Goal: Information Seeking & Learning: Learn about a topic

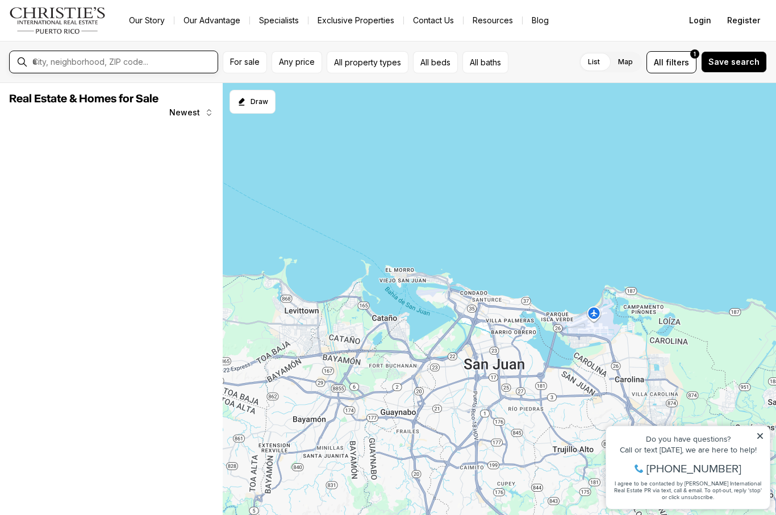
click at [137, 60] on input "text" at bounding box center [122, 62] width 181 height 10
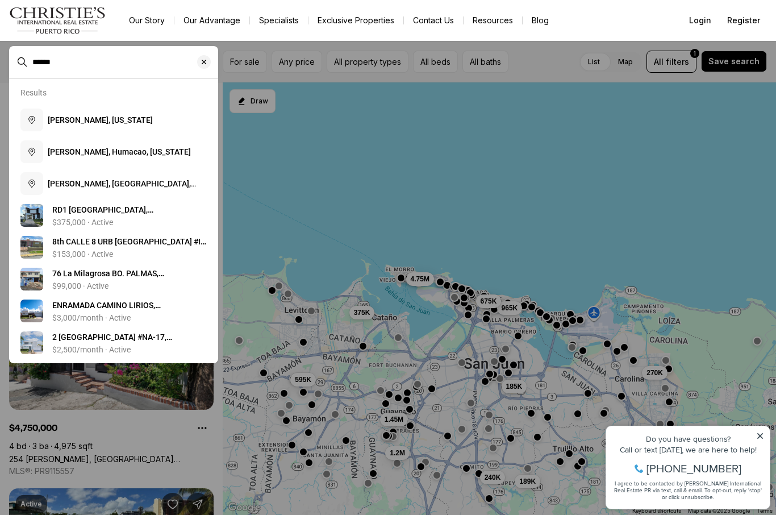
type input "******"
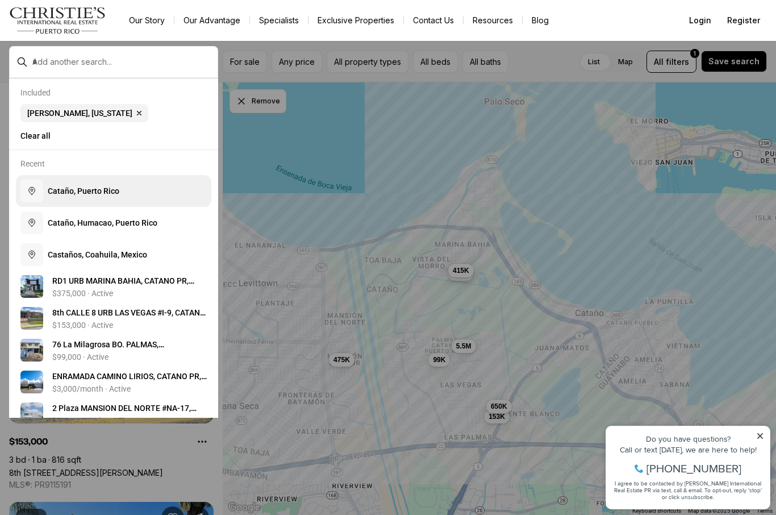
click at [137, 193] on button "C a t a ñ o , P u e r t o R i c o" at bounding box center [113, 191] width 195 height 32
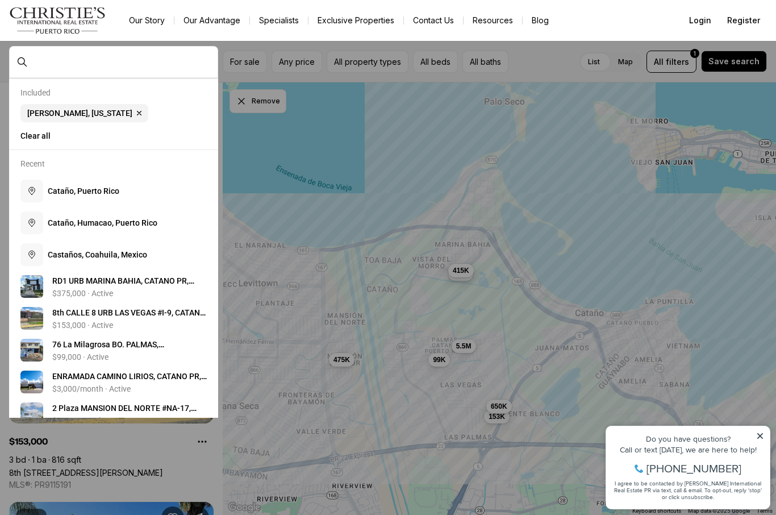
click at [264, 157] on div at bounding box center [388, 257] width 776 height 515
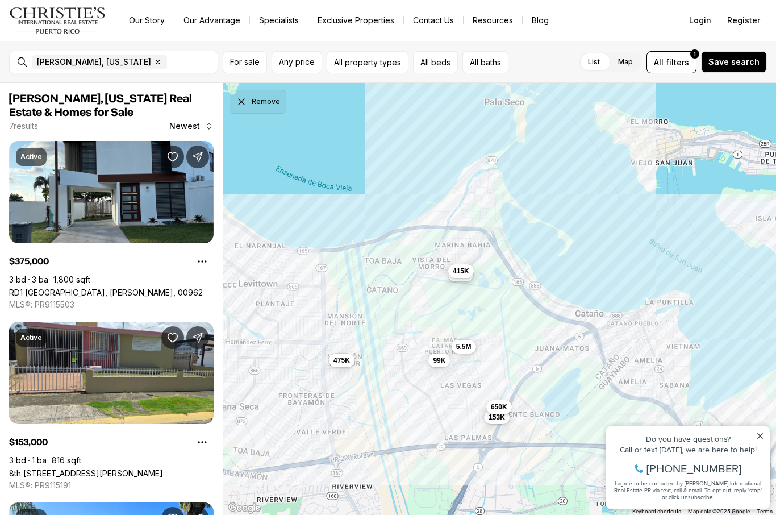
click at [237, 106] on icon "Dismiss drawing" at bounding box center [241, 101] width 11 height 11
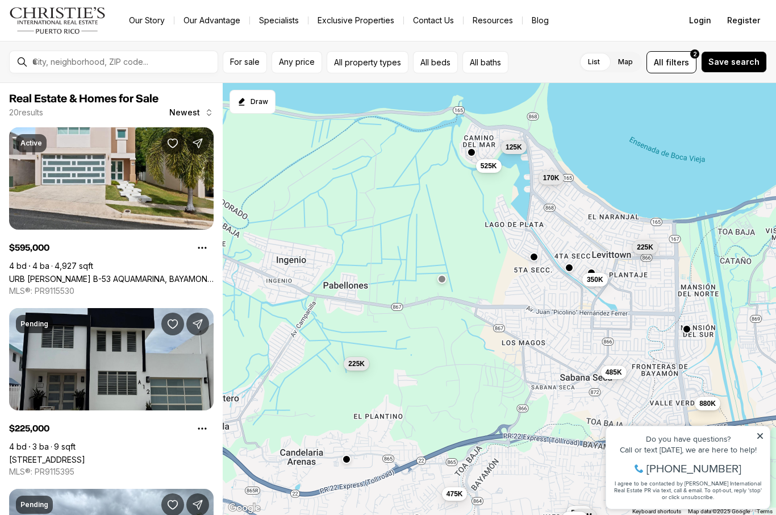
click at [758, 438] on icon at bounding box center [760, 436] width 6 height 6
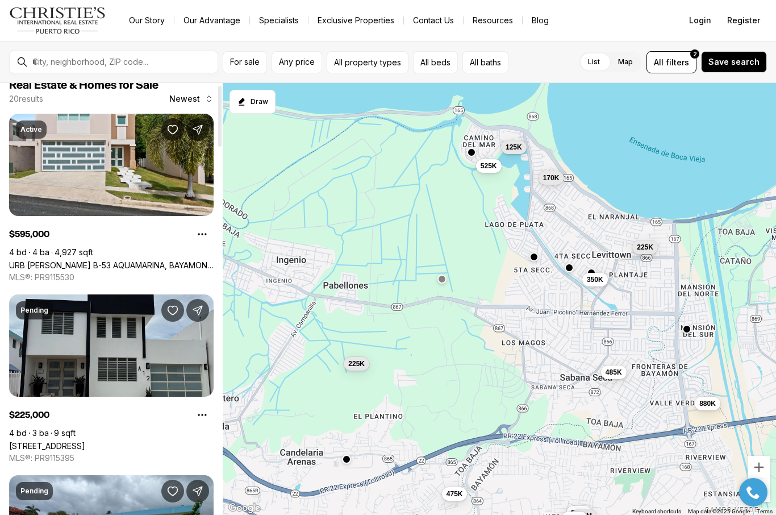
scroll to position [15, 0]
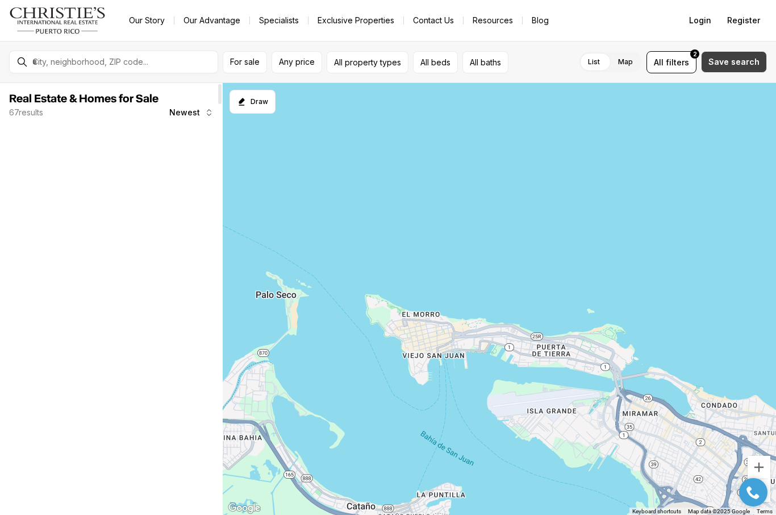
click at [732, 60] on span "Save search" at bounding box center [733, 61] width 51 height 9
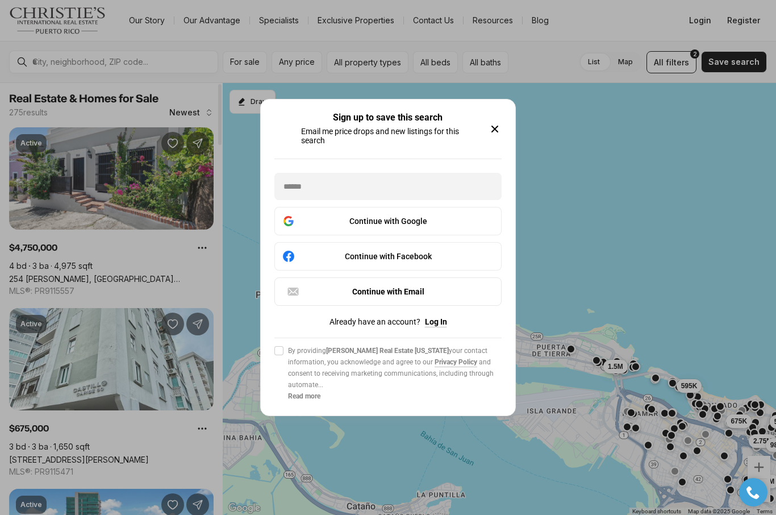
click at [495, 132] on icon "button" at bounding box center [495, 129] width 14 height 14
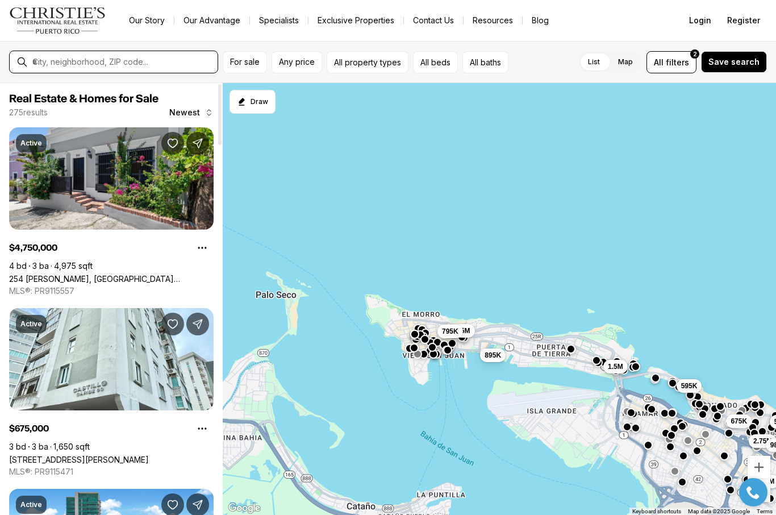
click at [135, 59] on input "text" at bounding box center [122, 62] width 181 height 10
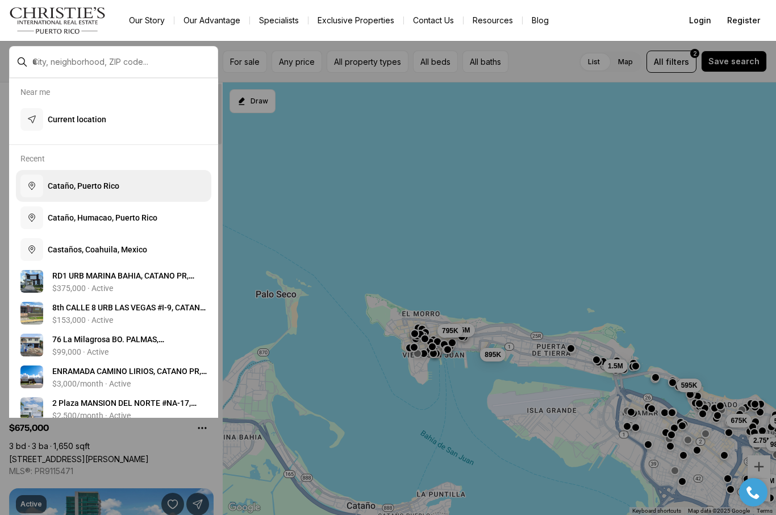
click at [81, 187] on span "C a t a ñ o , P u e r t o R i c o" at bounding box center [84, 185] width 72 height 9
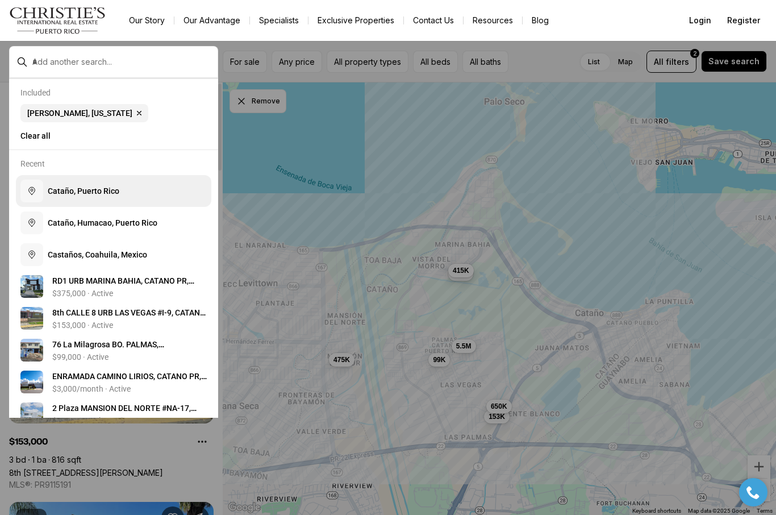
click at [179, 197] on button "C a t a ñ o , P u e r t o R i c o" at bounding box center [113, 191] width 195 height 32
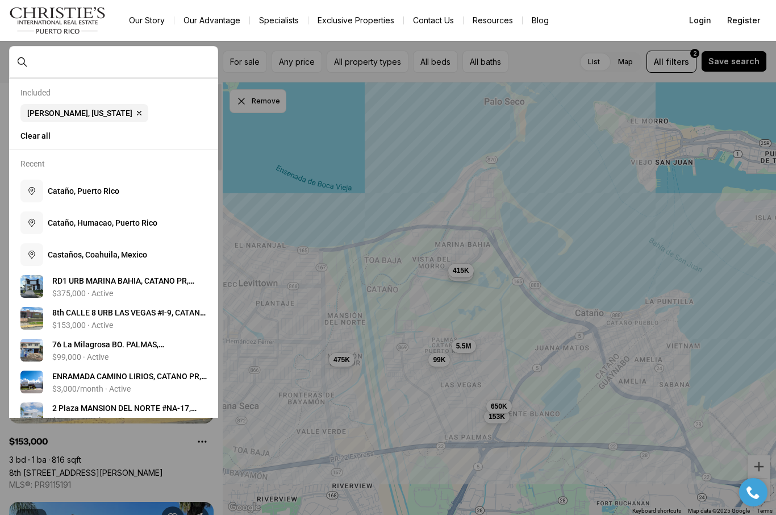
click at [497, 246] on div at bounding box center [388, 257] width 776 height 515
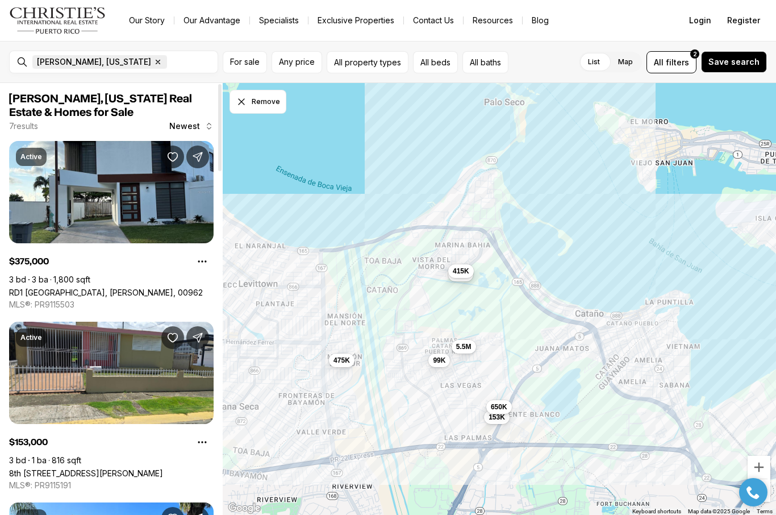
click at [153, 60] on icon "button" at bounding box center [157, 61] width 9 height 9
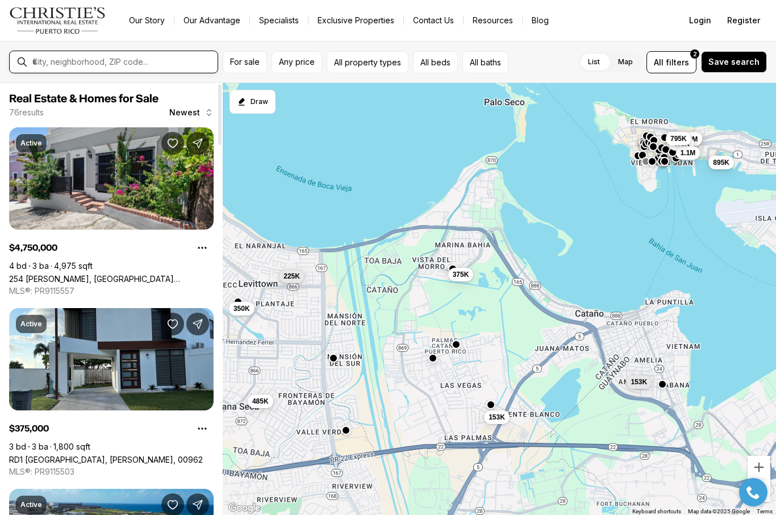
click at [111, 61] on input "text" at bounding box center [122, 62] width 181 height 10
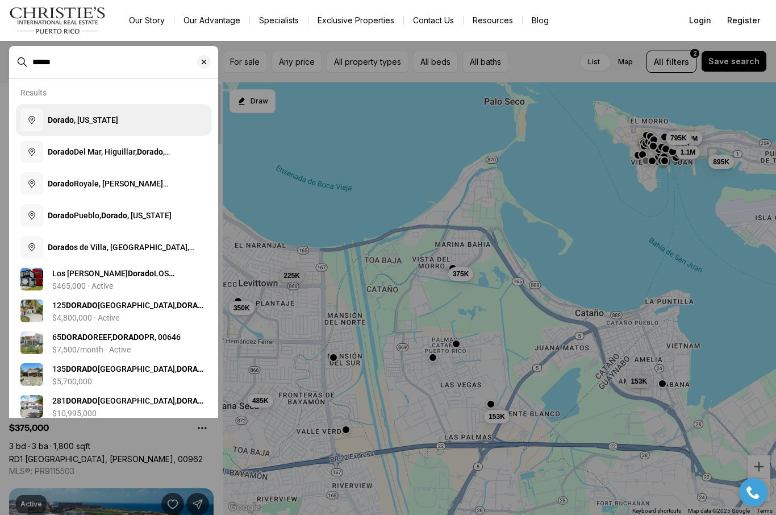
type input "******"
click at [122, 129] on button "Dorado , [US_STATE]" at bounding box center [113, 120] width 195 height 32
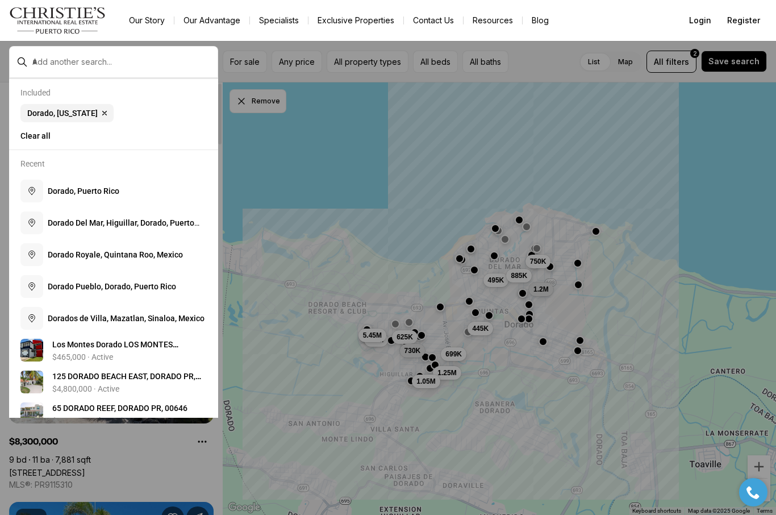
click at [257, 87] on div at bounding box center [388, 257] width 776 height 515
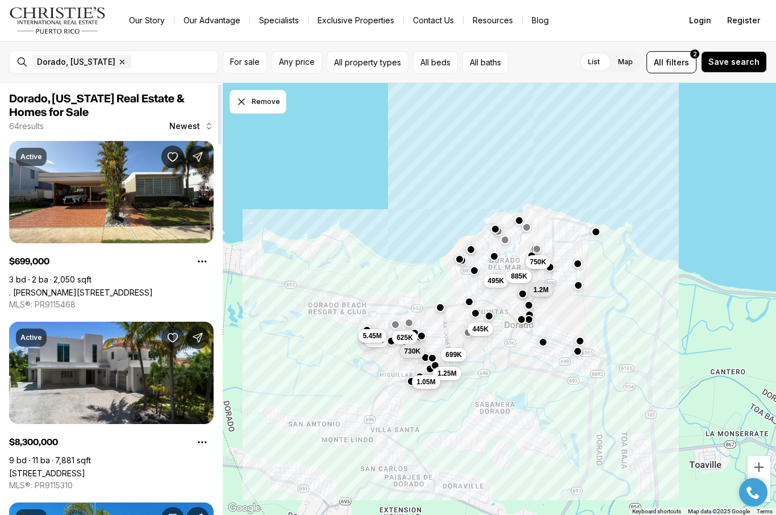
click at [256, 87] on div "699K 8.3M 1.25M 625K 1.2M 1.05M 750K 495K 5.45M 885K 445K 730K" at bounding box center [499, 299] width 553 height 432
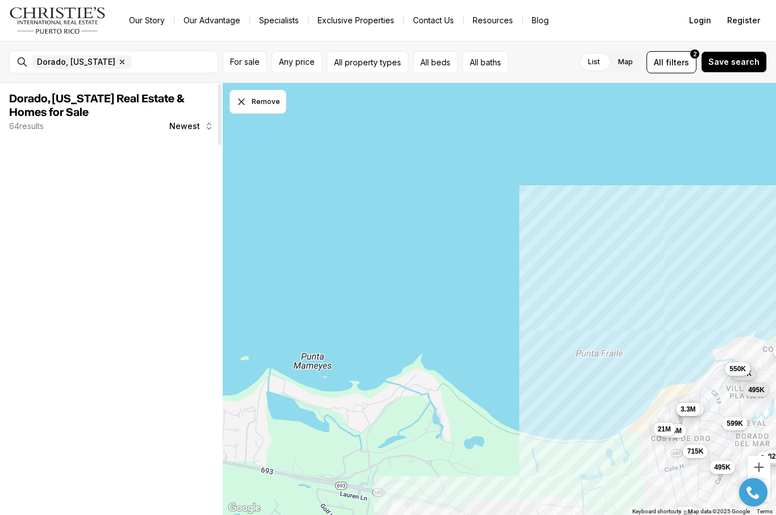
click at [241, 111] on button "Remove" at bounding box center [257, 102] width 57 height 24
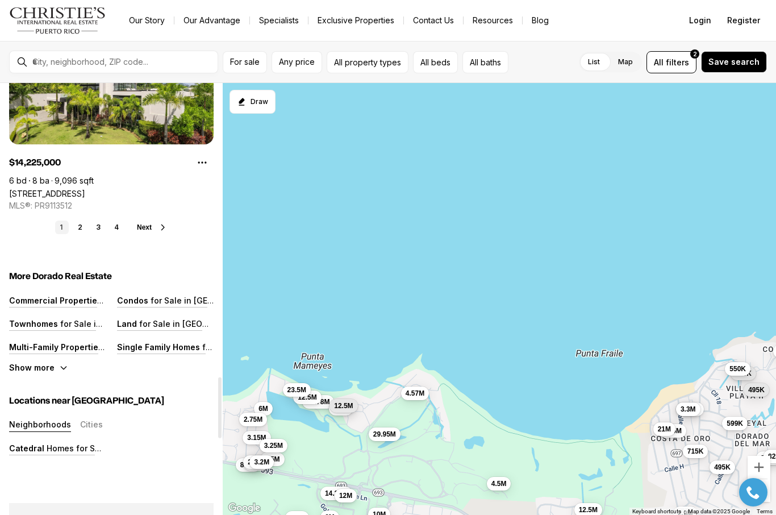
scroll to position [2077, 0]
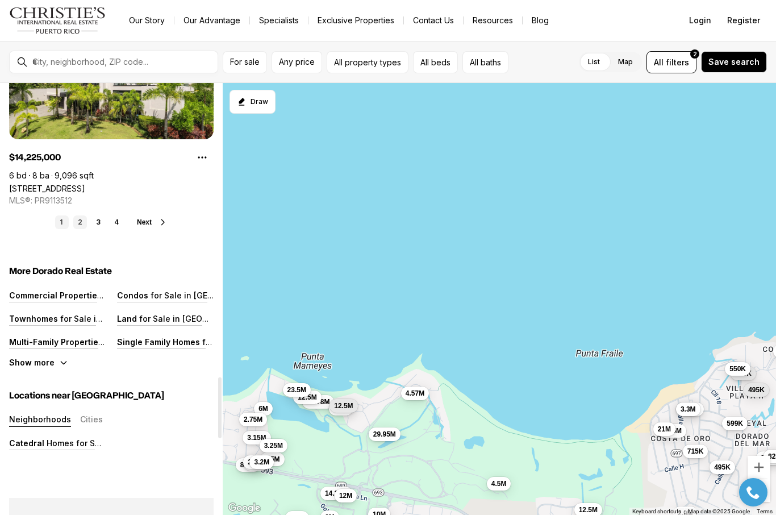
click at [78, 223] on link "2" at bounding box center [80, 222] width 14 height 14
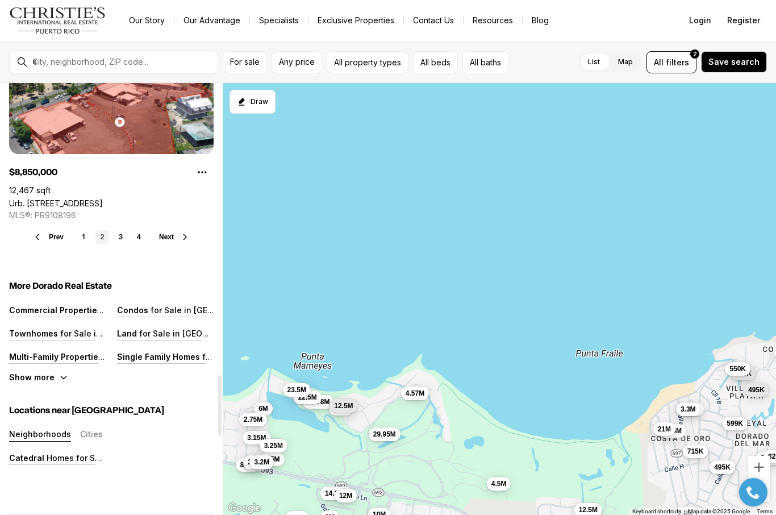
scroll to position [2062, 0]
click at [122, 238] on link "3" at bounding box center [121, 237] width 14 height 14
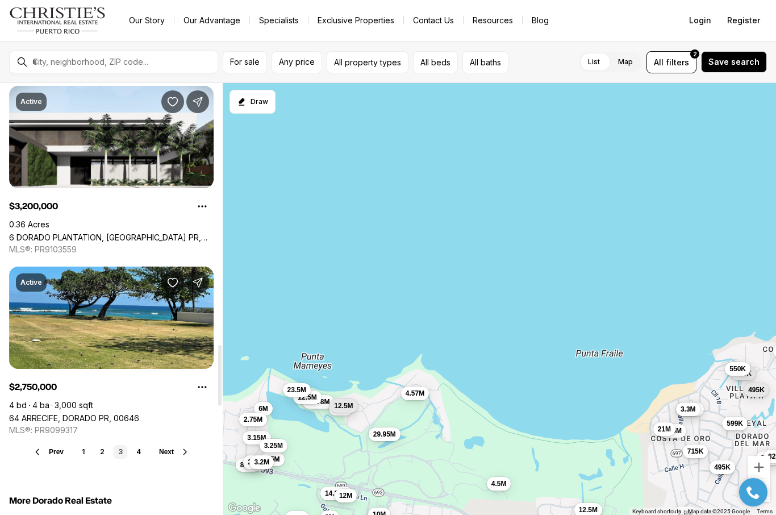
scroll to position [1848, 0]
click at [132, 452] on link "4" at bounding box center [139, 451] width 14 height 14
